Goal: Find contact information: Find contact information

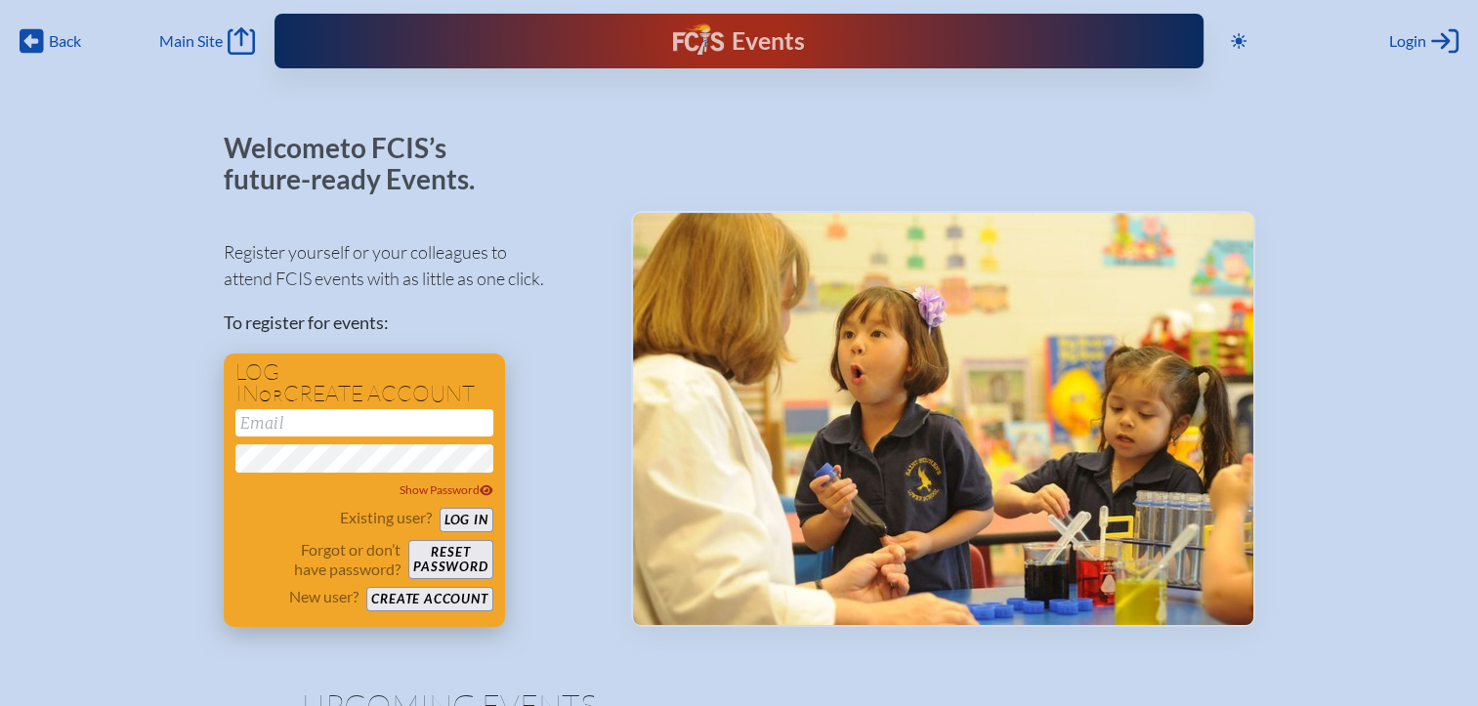
type input "[EMAIL_ADDRESS][DOMAIN_NAME]"
click at [473, 521] on button "Log in" at bounding box center [467, 520] width 54 height 24
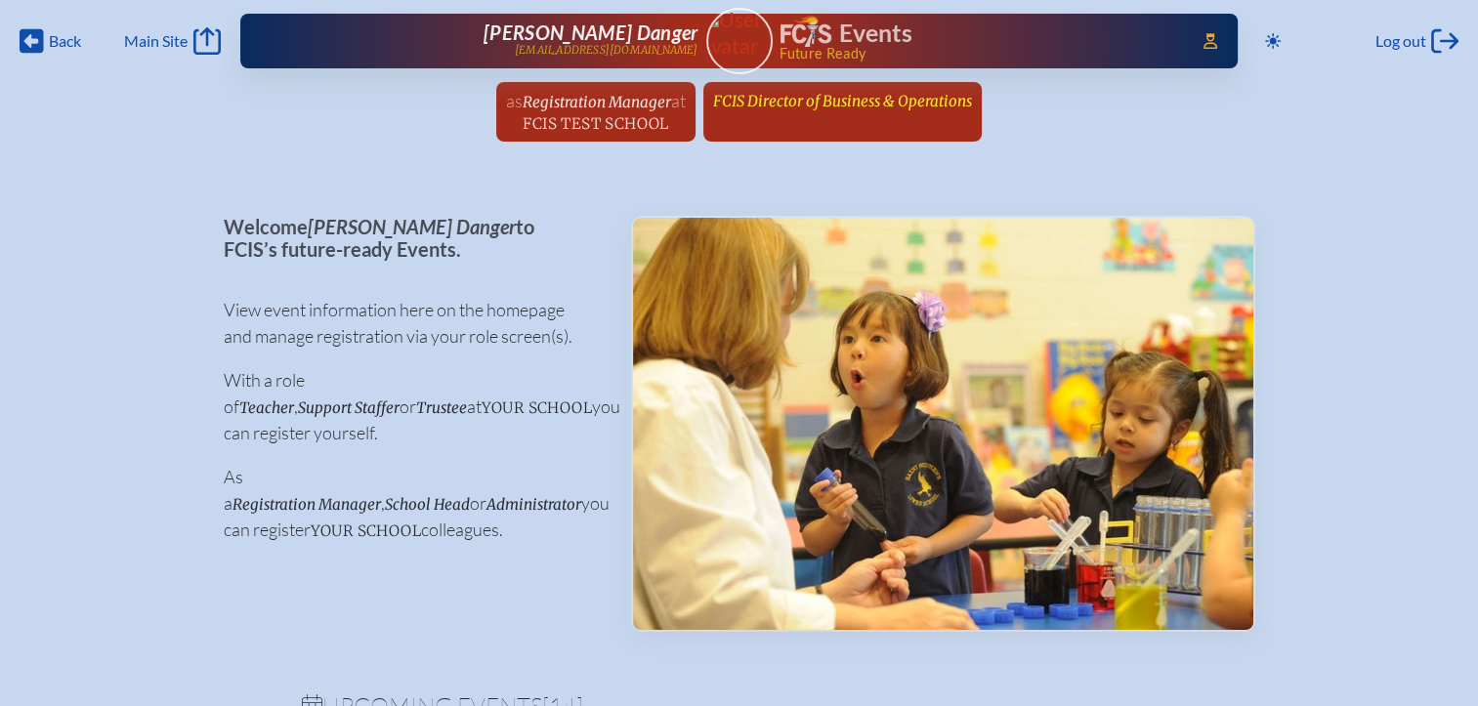
click at [843, 98] on span "FCIS Director of Business & Operations" at bounding box center [842, 101] width 259 height 19
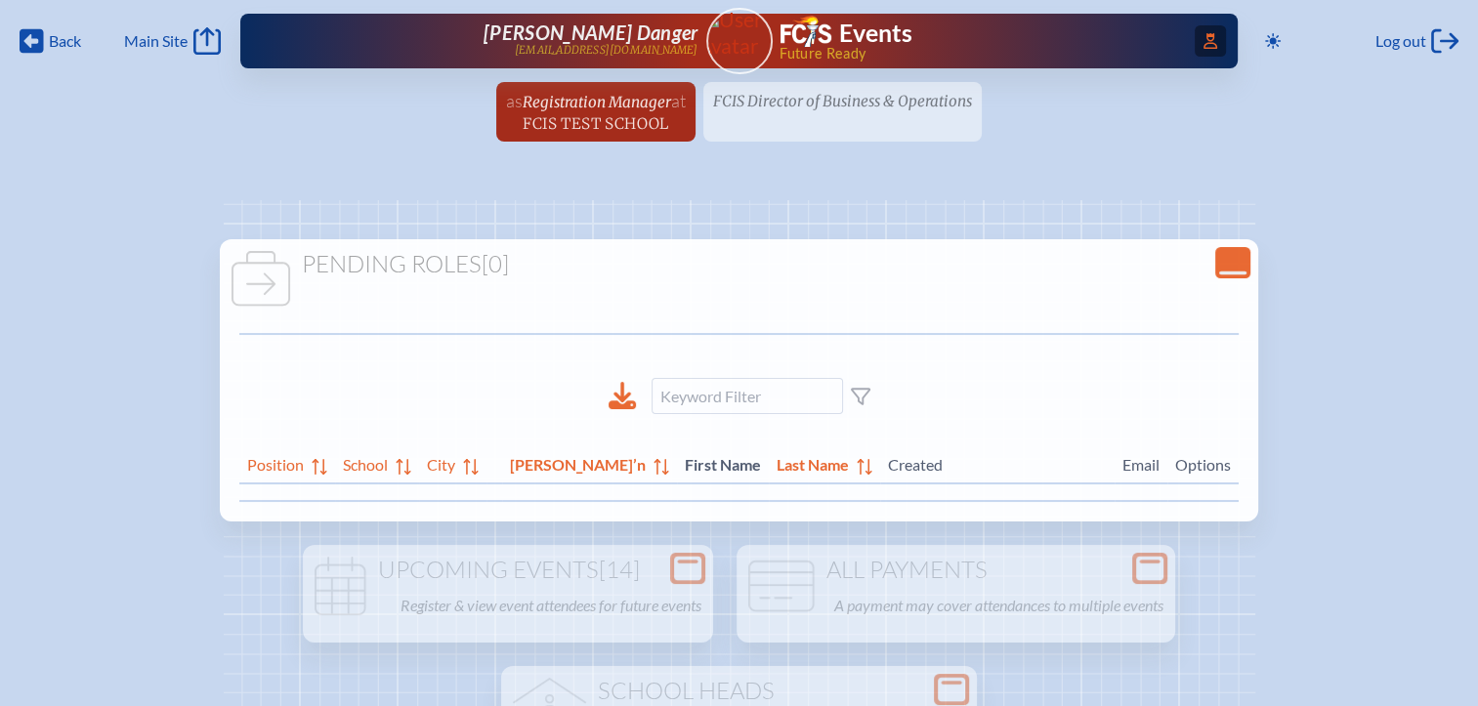
click at [1208, 35] on icon "Access Users..." at bounding box center [1211, 41] width 14 height 16
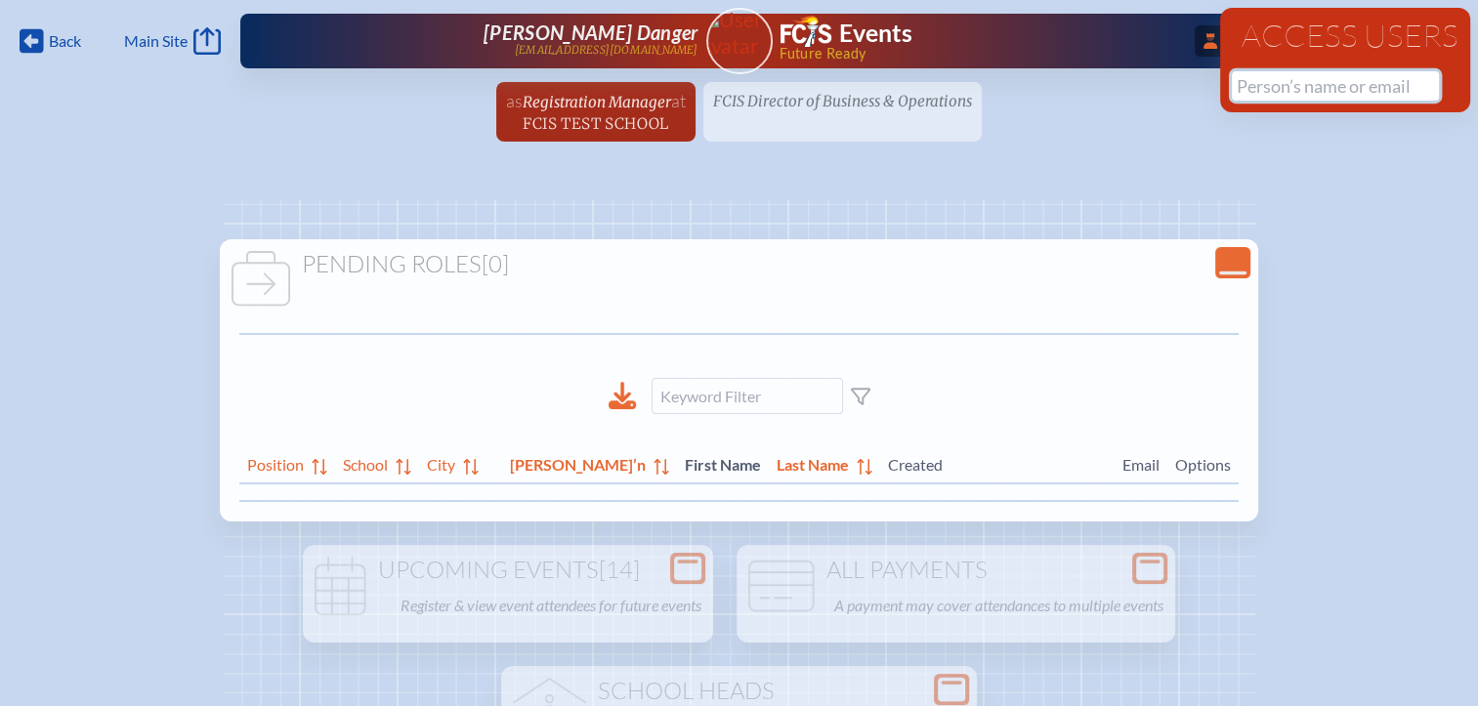
click at [1276, 92] on input "text" at bounding box center [1335, 85] width 207 height 29
paste input "Chelsea Quereau"
drag, startPoint x: 1382, startPoint y: 87, endPoint x: 1305, endPoint y: 92, distance: 77.3
click at [1305, 92] on input "Chelsea Quereau" at bounding box center [1335, 85] width 207 height 29
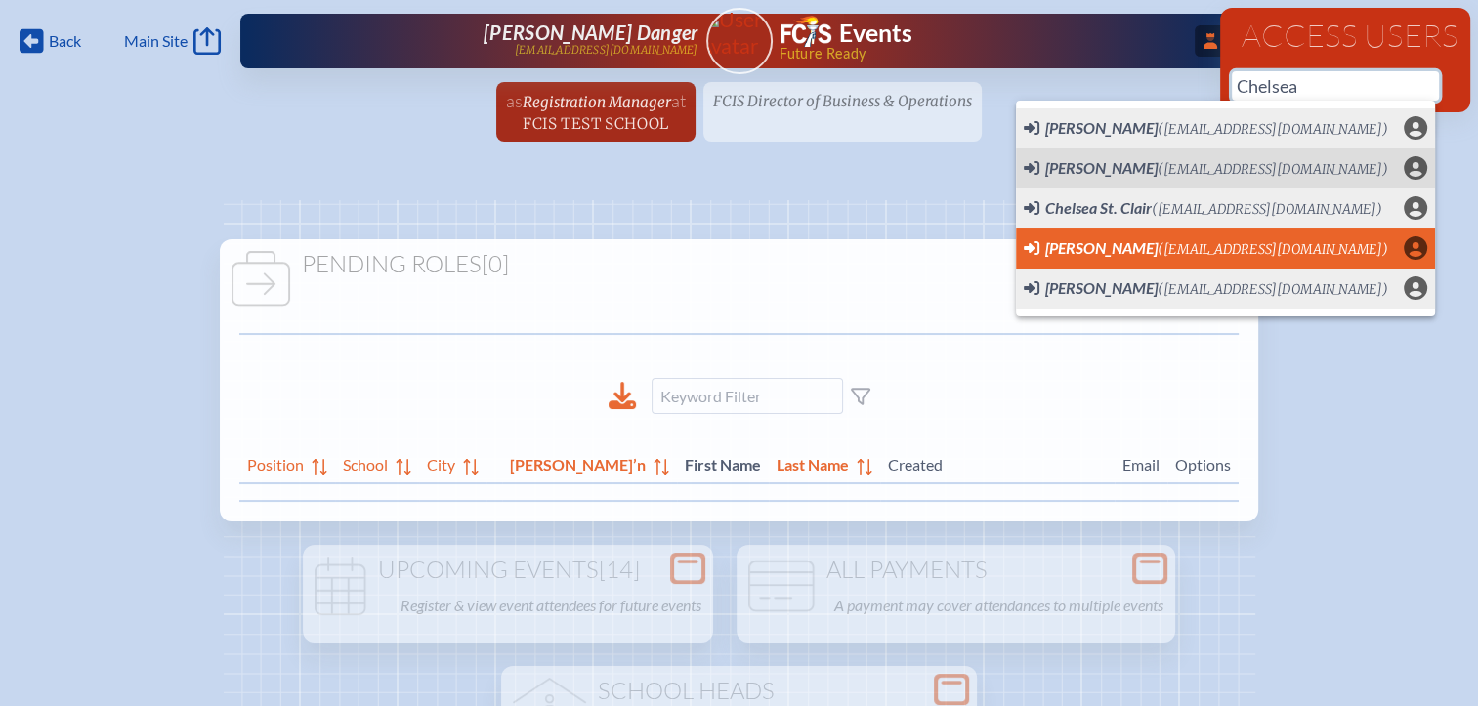
scroll to position [0, 15]
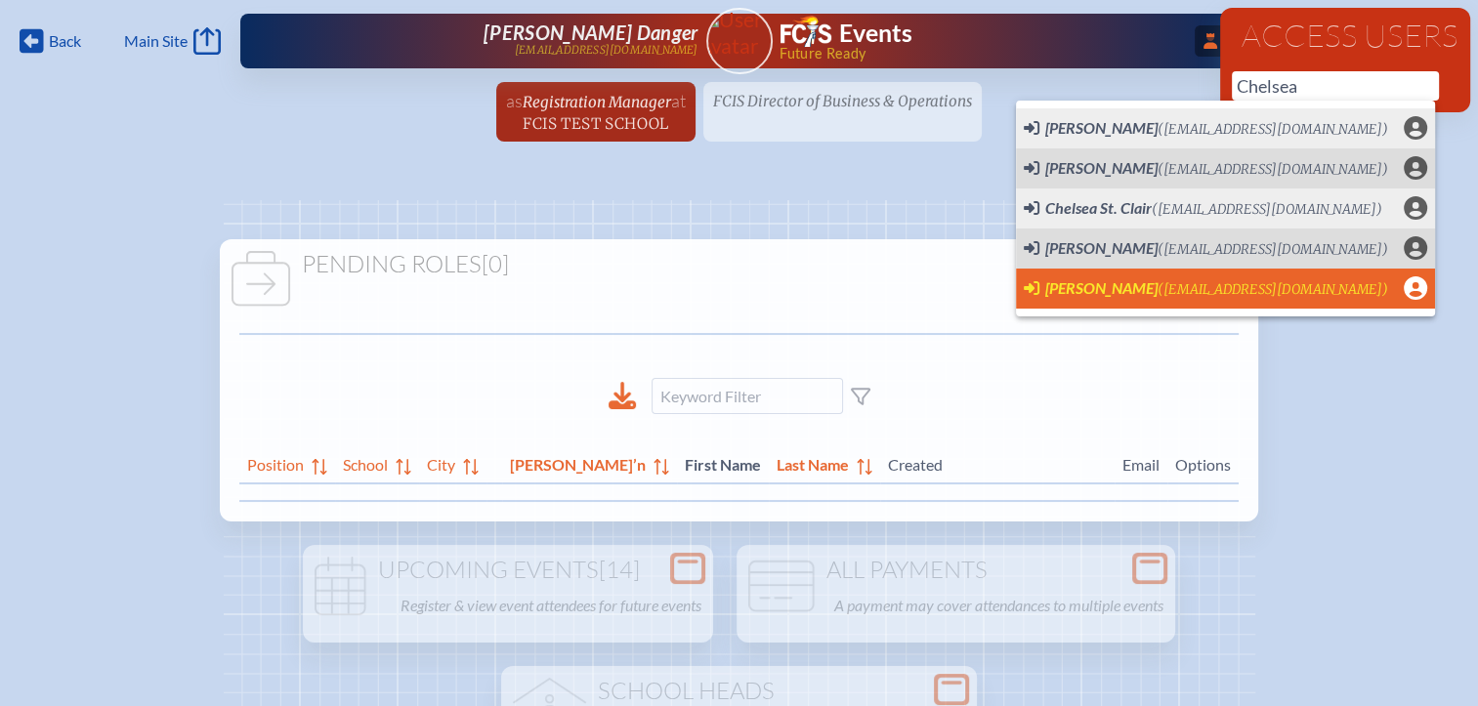
click at [1118, 286] on span "Chelsea Quereau" at bounding box center [1101, 287] width 112 height 19
type input "cquereau@myjao.org"
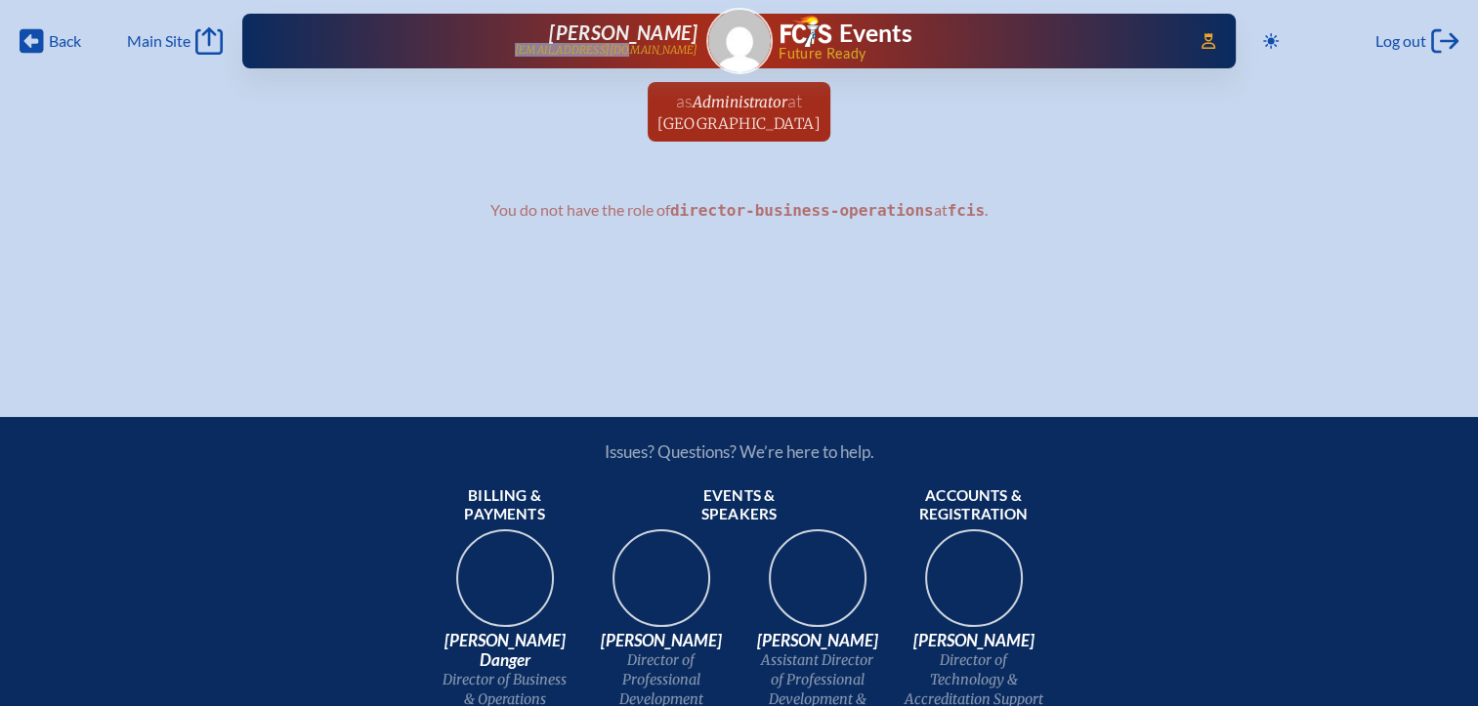
drag, startPoint x: 700, startPoint y: 45, endPoint x: 594, endPoint y: 61, distance: 106.7
click at [594, 61] on div "Access Users... [PERSON_NAME] [EMAIL_ADDRESS][DOMAIN_NAME] Events Future Ready" at bounding box center [739, 41] width 994 height 55
copy p "[EMAIL_ADDRESS][DOMAIN_NAME]"
